Goal: Information Seeking & Learning: Learn about a topic

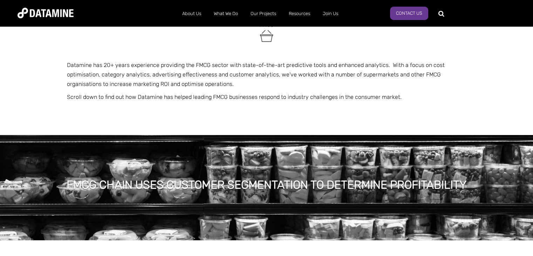
scroll to position [35, 0]
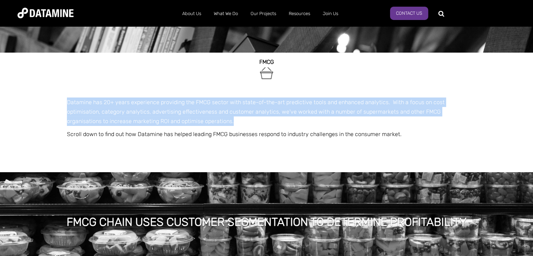
drag, startPoint x: 66, startPoint y: 102, endPoint x: 234, endPoint y: 122, distance: 169.4
click at [234, 122] on div "FMCG Datamine has 20+ years experience providing the FMCG sector with state-of-…" at bounding box center [267, 113] width 410 height 120
click at [248, 131] on img at bounding box center [248, 132] width 9 height 9
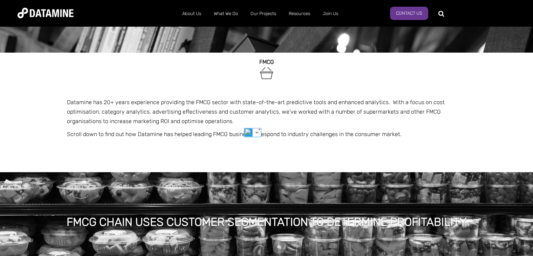
drag, startPoint x: 415, startPoint y: 135, endPoint x: 397, endPoint y: 135, distance: 18.2
click at [415, 135] on p "Scroll down to find out how Datamine has helped leading FMCG businesses respond…" at bounding box center [267, 133] width 400 height 9
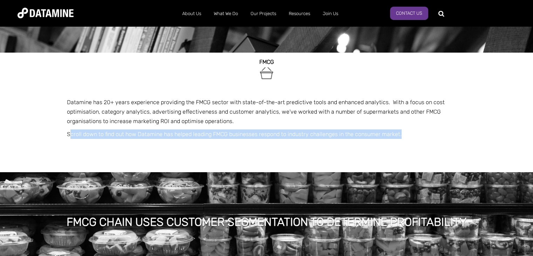
drag, startPoint x: 69, startPoint y: 134, endPoint x: 432, endPoint y: 127, distance: 363.5
click at [432, 127] on span "FMCG Datamine has 20+ years experience providing the FMCG sector with state-of-…" at bounding box center [267, 109] width 400 height 112
click at [227, 146] on img at bounding box center [230, 145] width 9 height 9
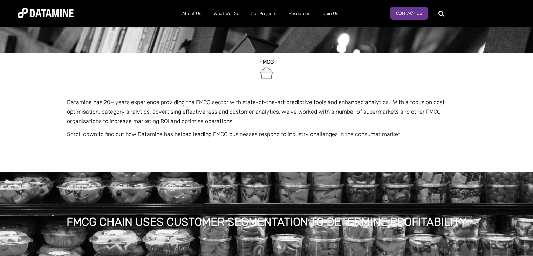
click at [410, 145] on p at bounding box center [267, 147] width 400 height 9
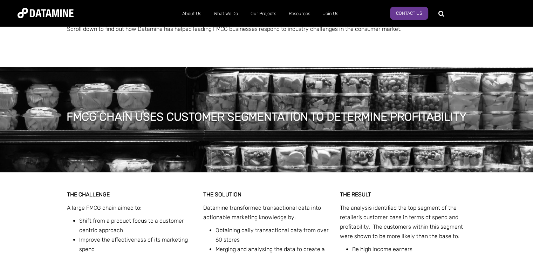
scroll to position [245, 0]
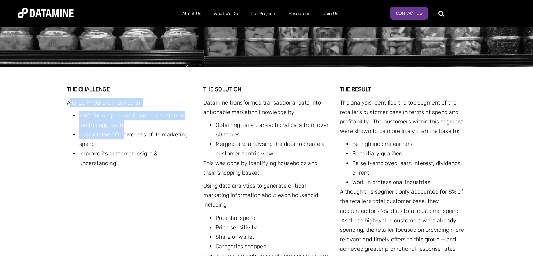
drag, startPoint x: 69, startPoint y: 101, endPoint x: 123, endPoint y: 138, distance: 65.5
click at [123, 138] on div "THE CHALLENGE A large FMCG chain aimed to: Shift from a product focus to a cust…" at bounding box center [130, 125] width 127 height 83
click at [69, 114] on div "THE CHALLENGE A large FMCG chain aimed to: Shift from a product focus to a cust…" at bounding box center [130, 125] width 127 height 83
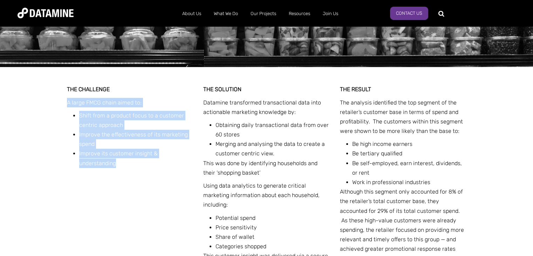
drag, startPoint x: 67, startPoint y: 101, endPoint x: 126, endPoint y: 164, distance: 86.5
click at [126, 164] on div "THE CHALLENGE A large FMCG chain aimed to: Shift from a product focus to a cust…" at bounding box center [130, 125] width 127 height 83
click at [128, 173] on img at bounding box center [126, 174] width 9 height 9
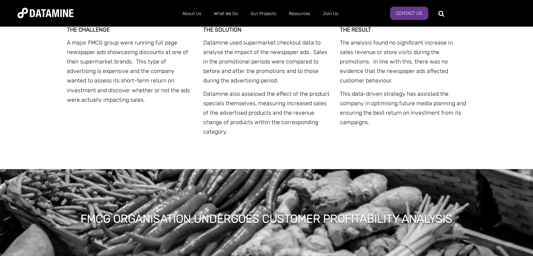
scroll to position [1121, 0]
